Goal: Use online tool/utility: Use online tool/utility

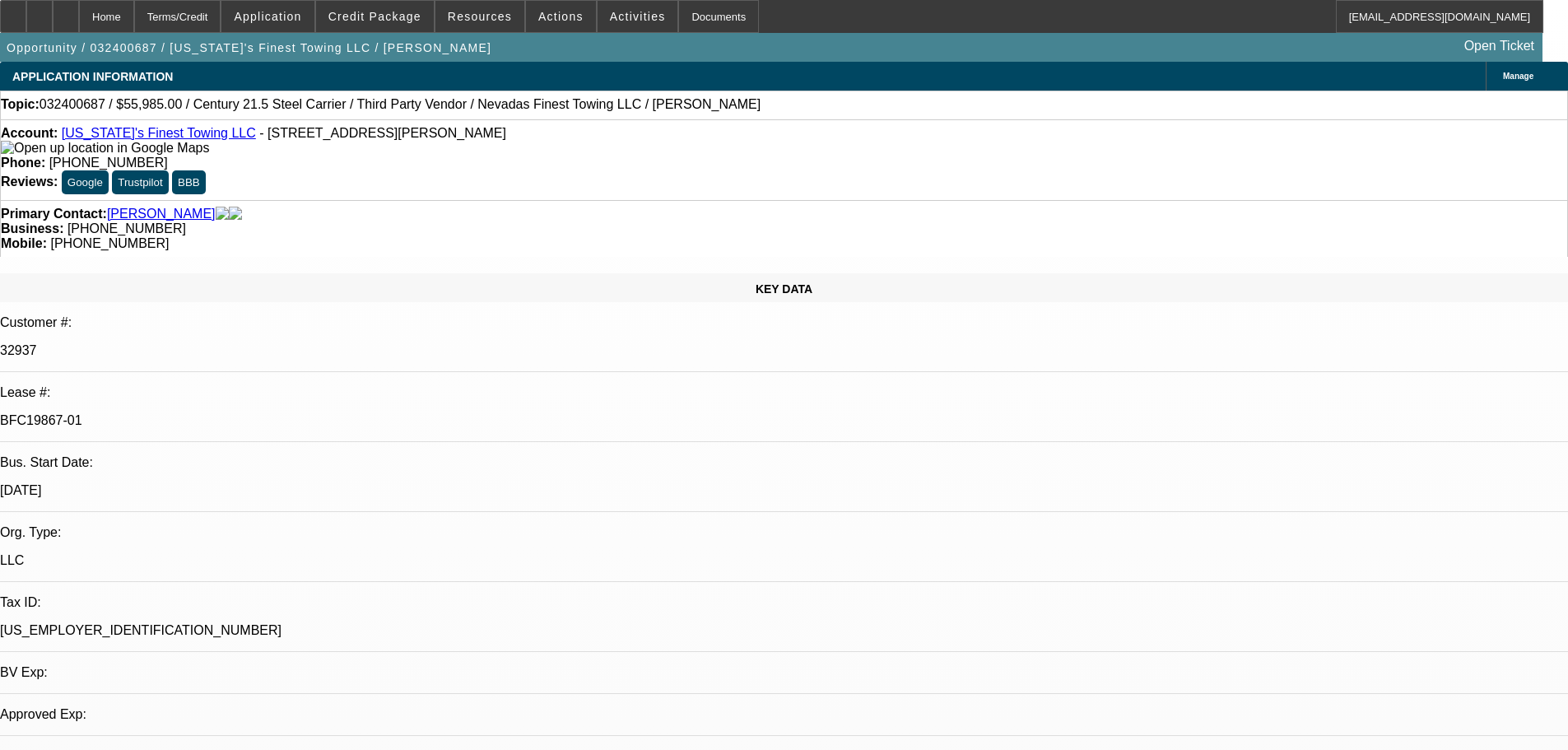
select select "0"
select select "2"
select select "0"
select select "2"
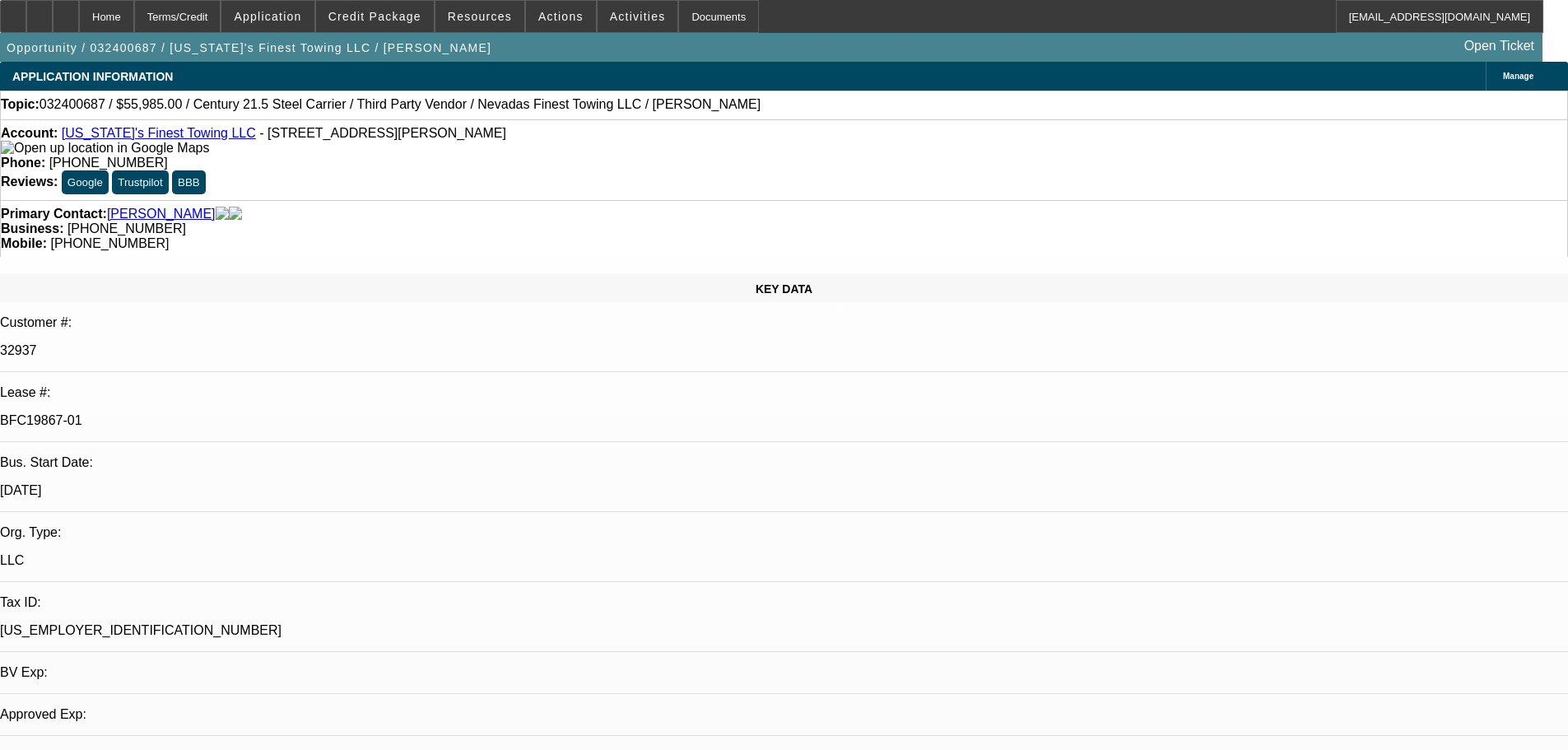
select select "0"
select select "2"
select select "0"
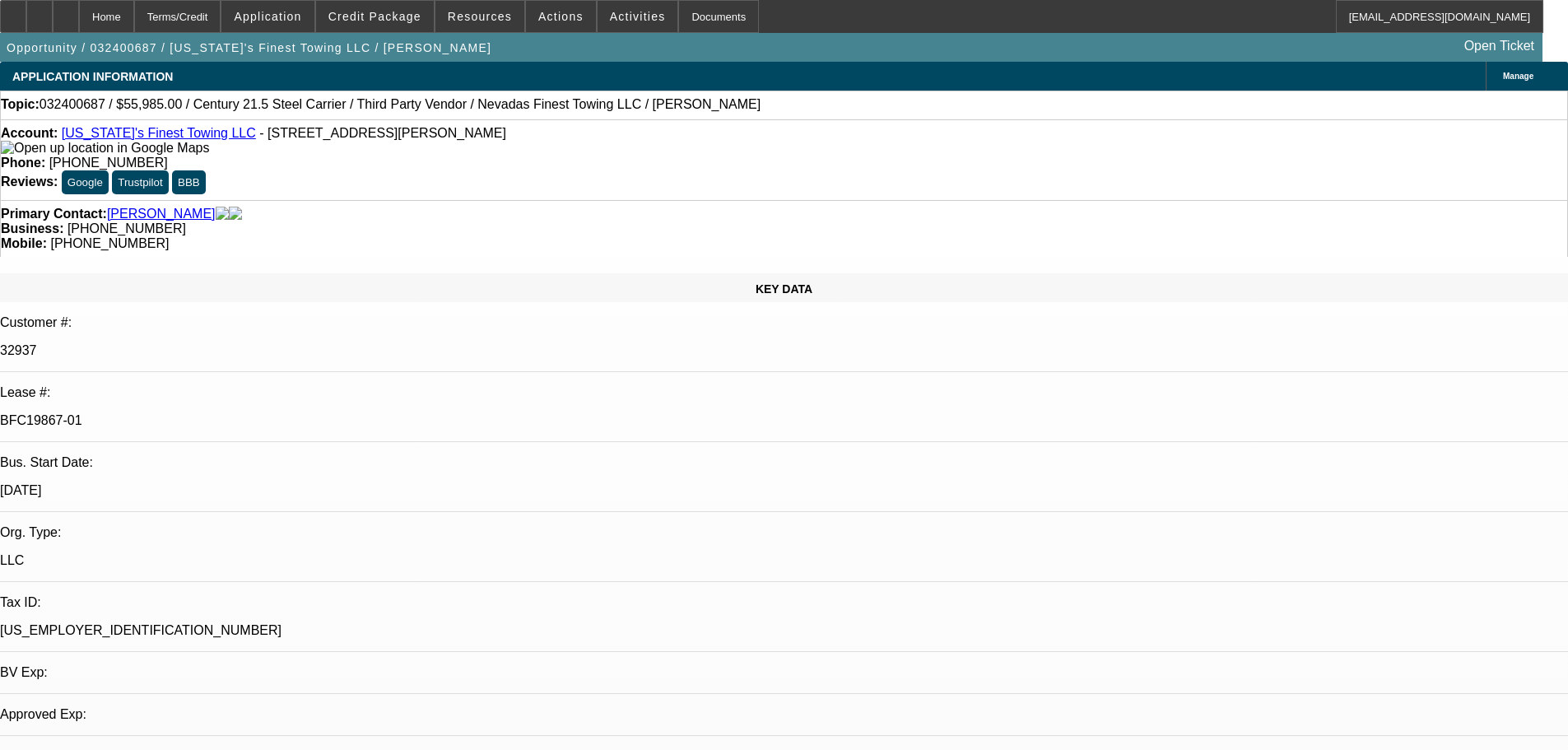
select select "2"
select select "0"
select select "1"
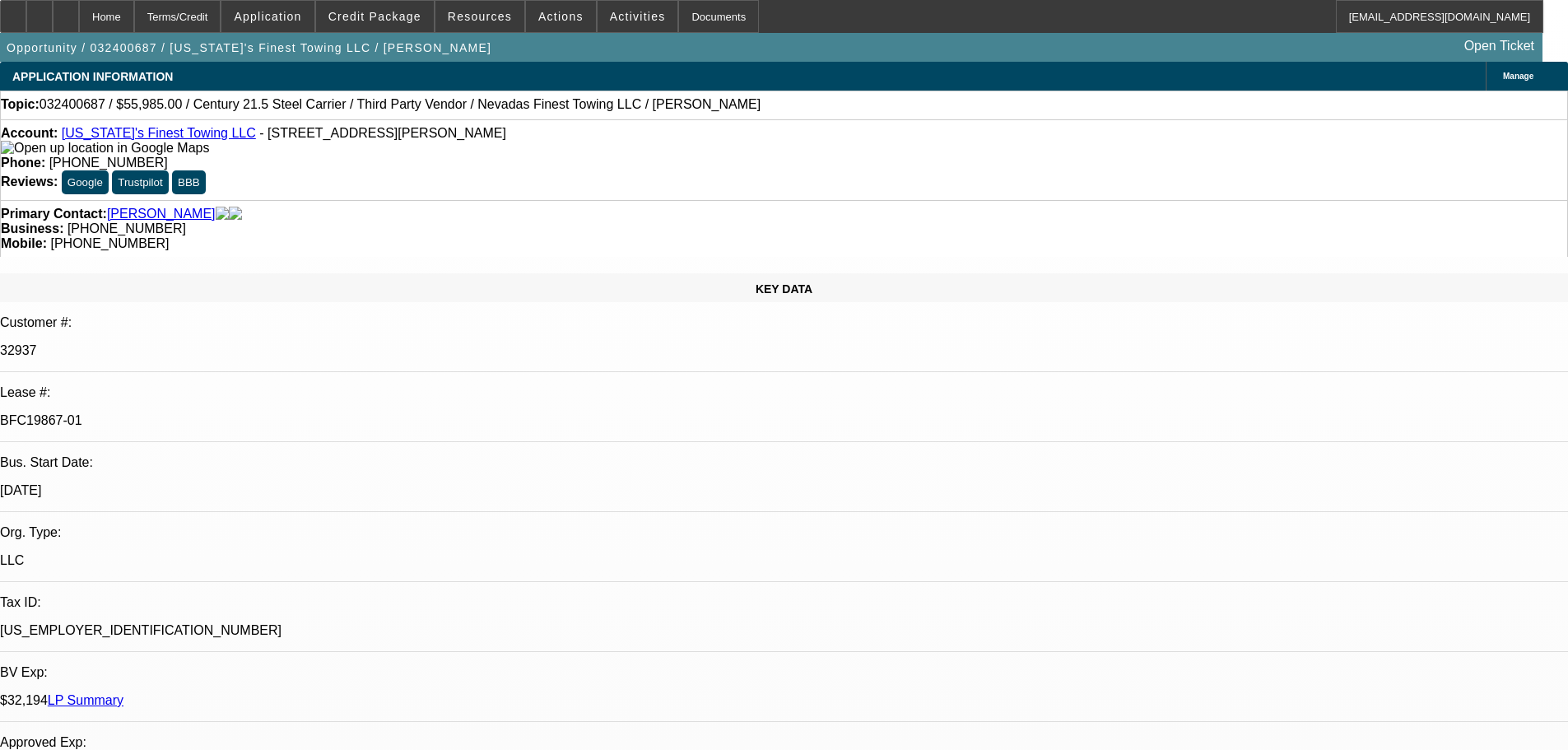
select select "1"
select select "2"
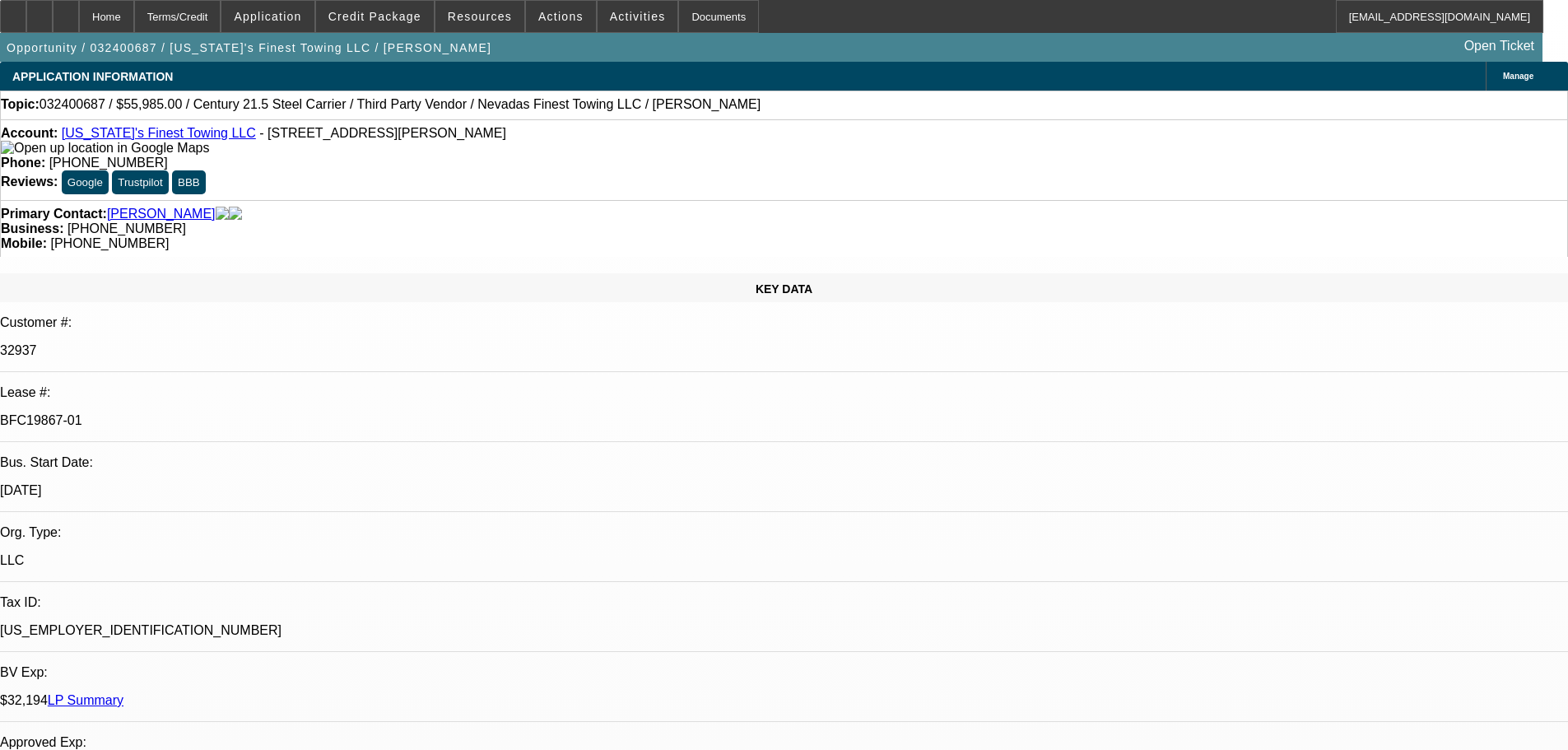
select select "6"
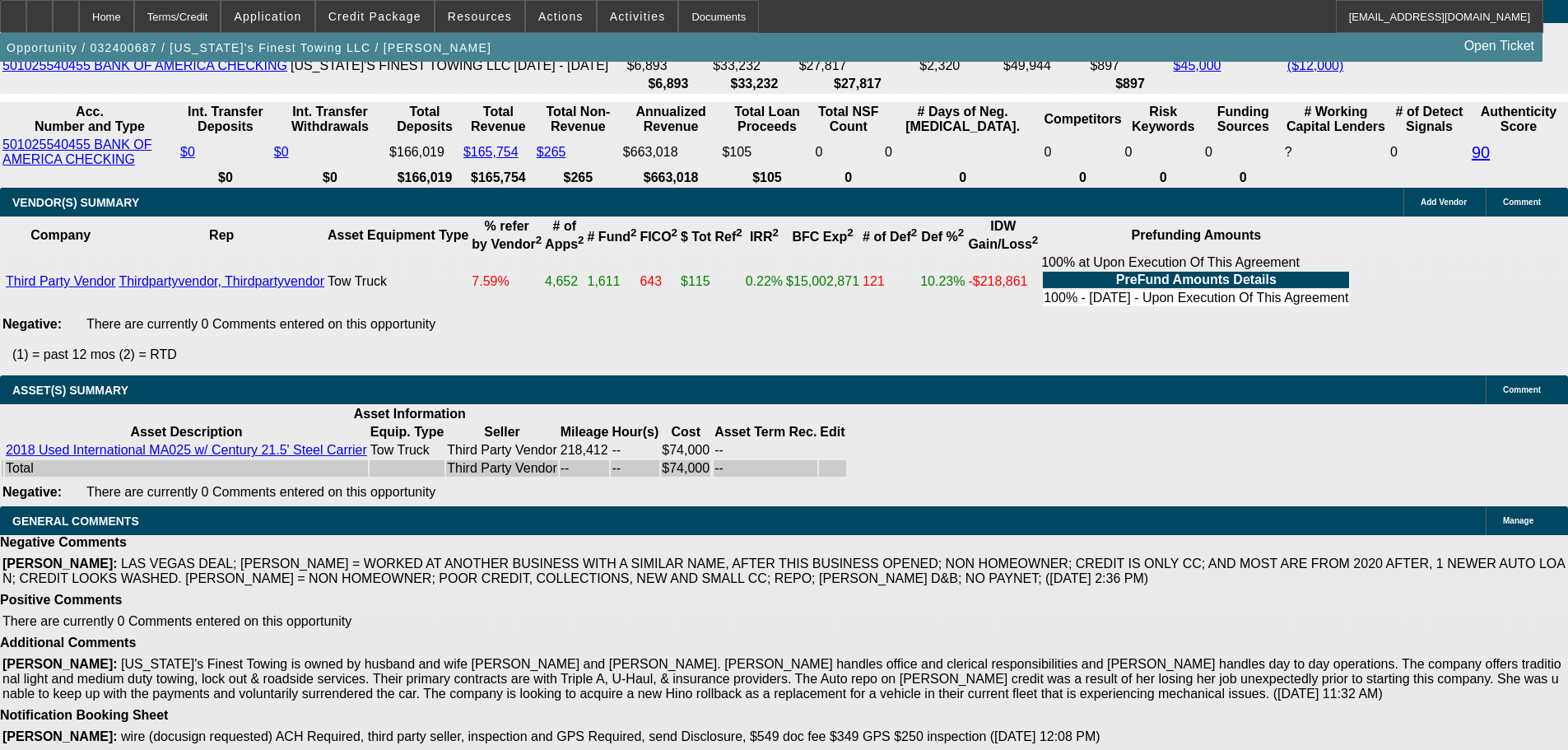
scroll to position [3480, 0]
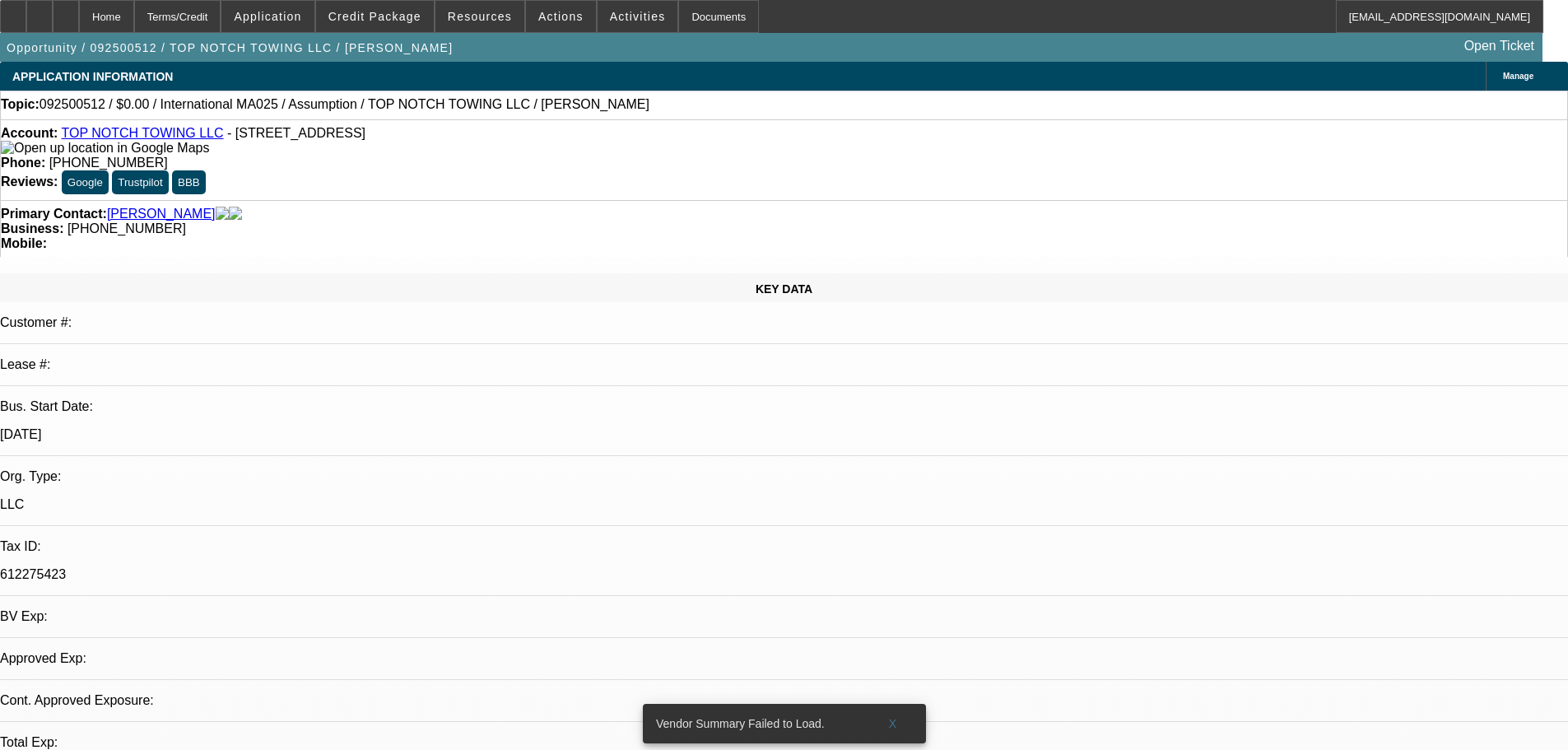
select select "0"
select select "2"
select select "0.1"
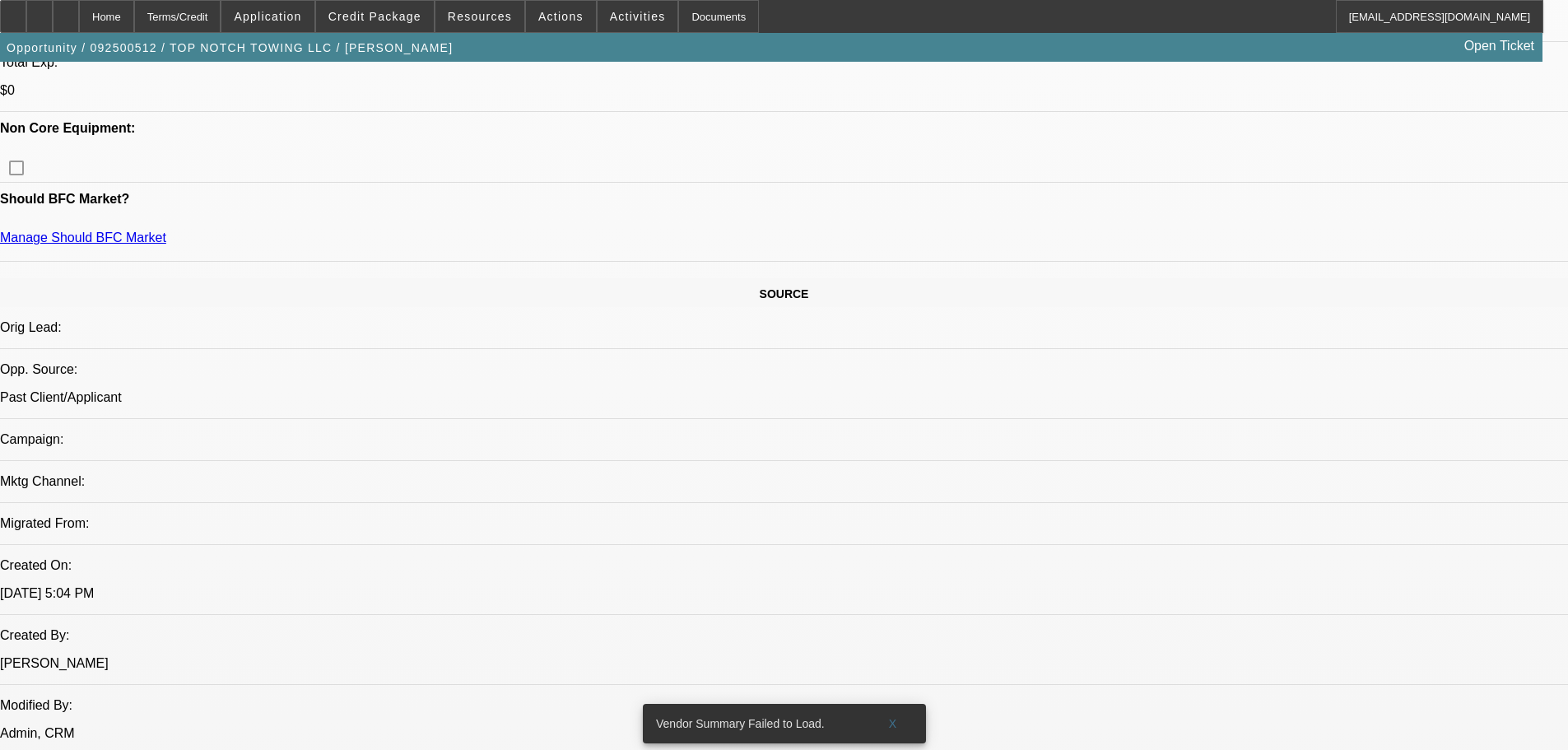
select select "1"
select select "2"
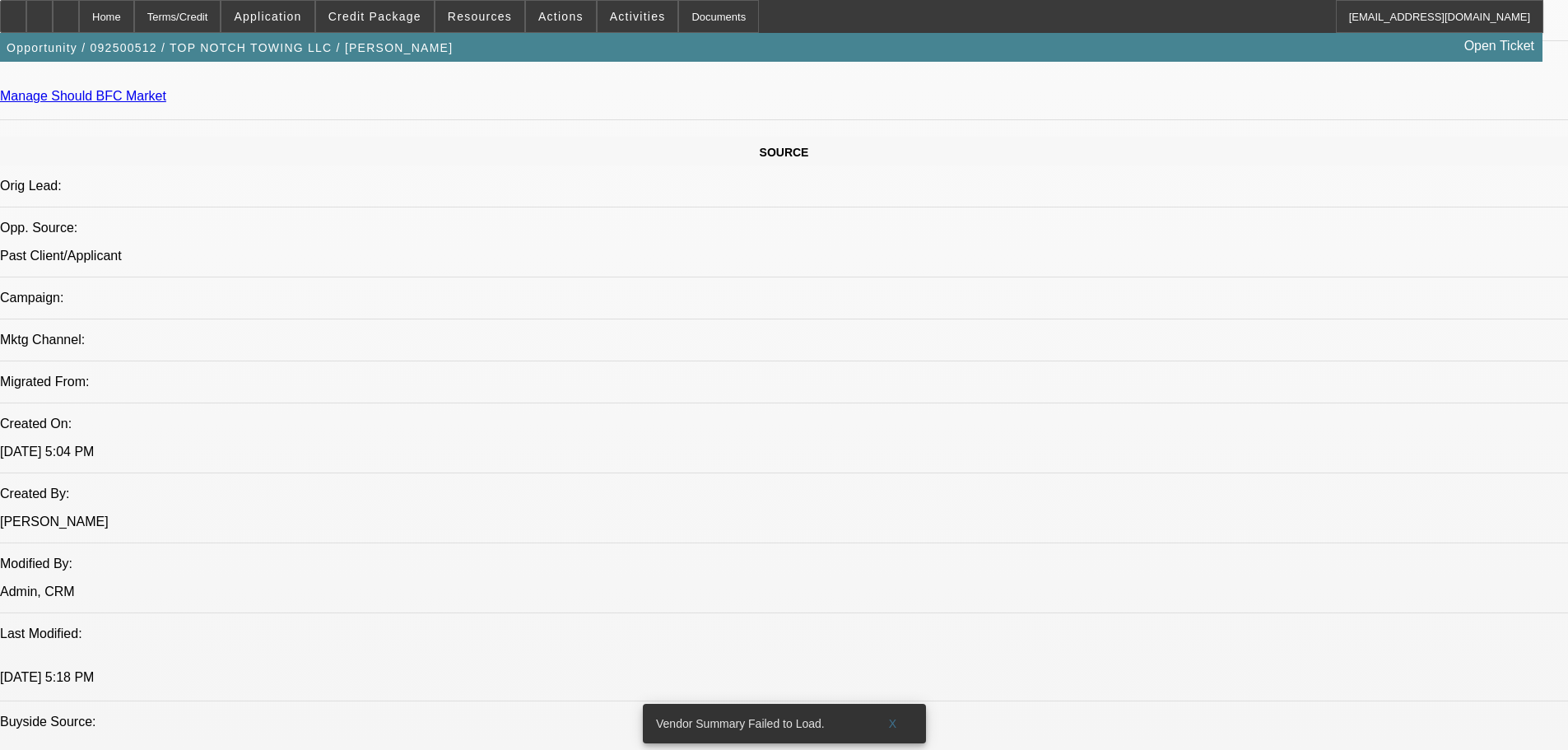
select select "4"
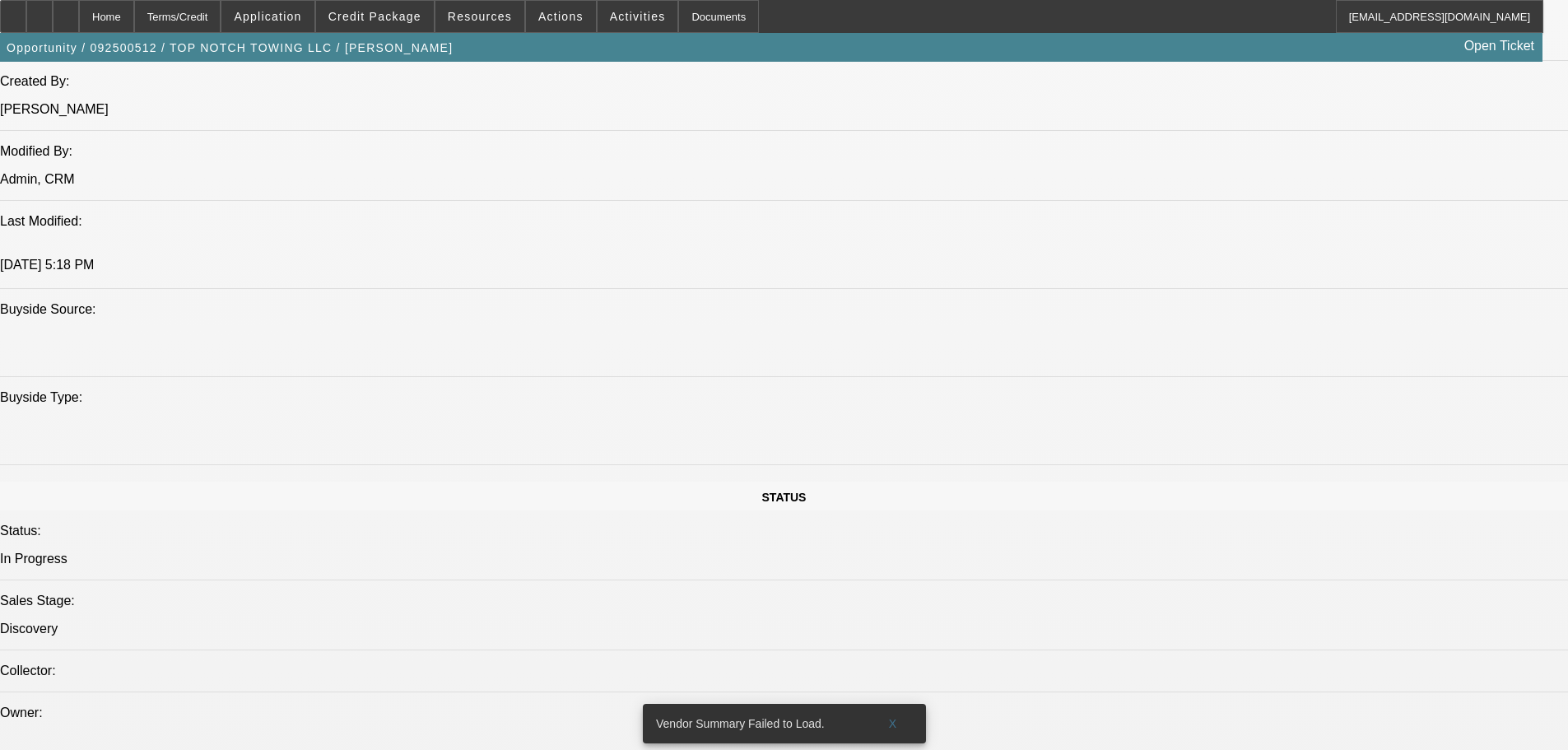
scroll to position [912, 0]
